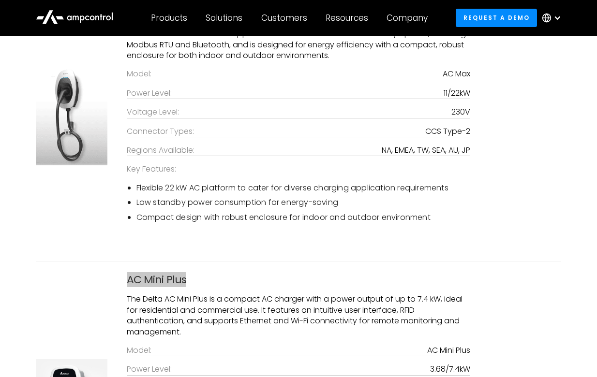
scroll to position [2418, 0]
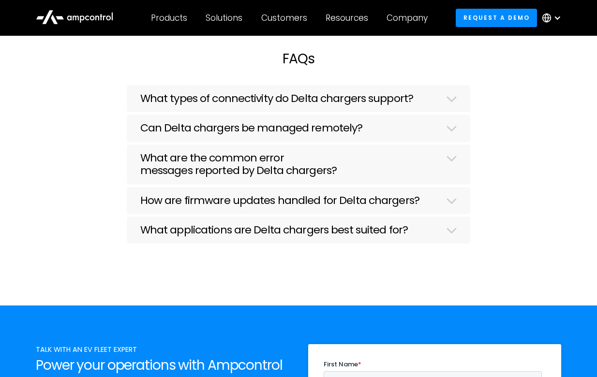
scroll to position [4277, 0]
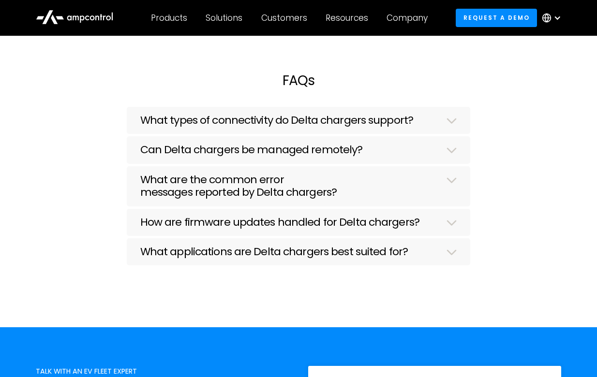
click at [246, 156] on h3 "Can Delta chargers be managed remotely?" at bounding box center [251, 150] width 223 height 13
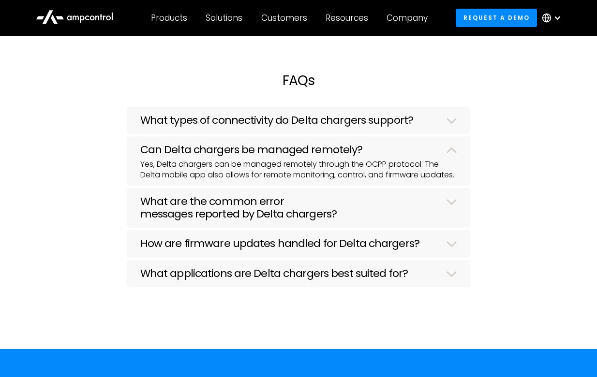
click at [258, 128] on div "What types of connectivity do Delta chargers support?" at bounding box center [298, 121] width 317 height 15
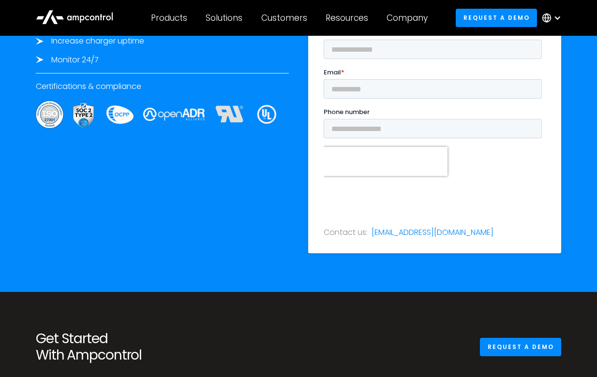
scroll to position [4724, 0]
